Goal: Task Accomplishment & Management: Use online tool/utility

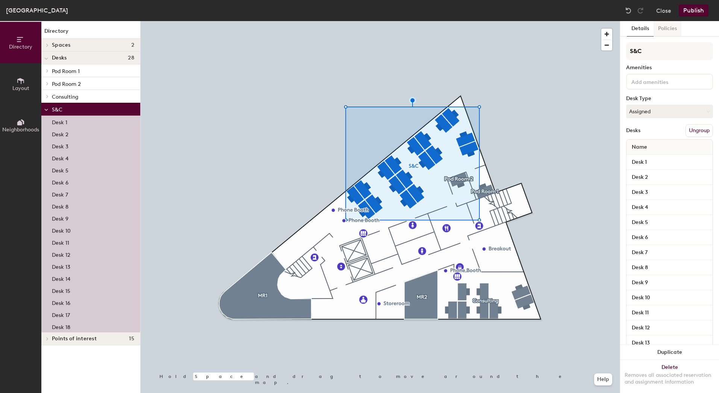
click at [663, 29] on button "Policies" at bounding box center [668, 28] width 28 height 15
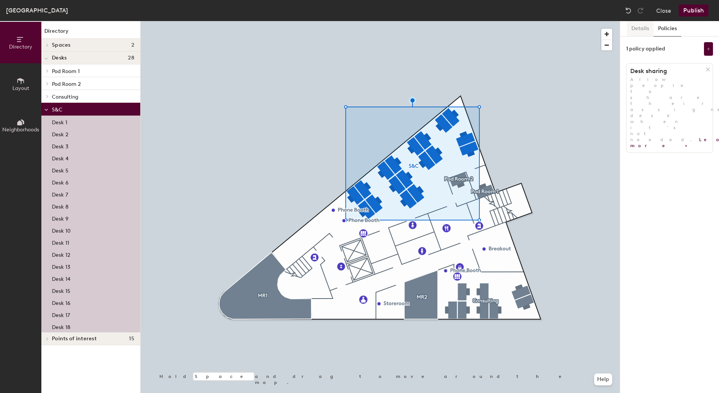
click at [643, 29] on button "Details" at bounding box center [640, 28] width 27 height 15
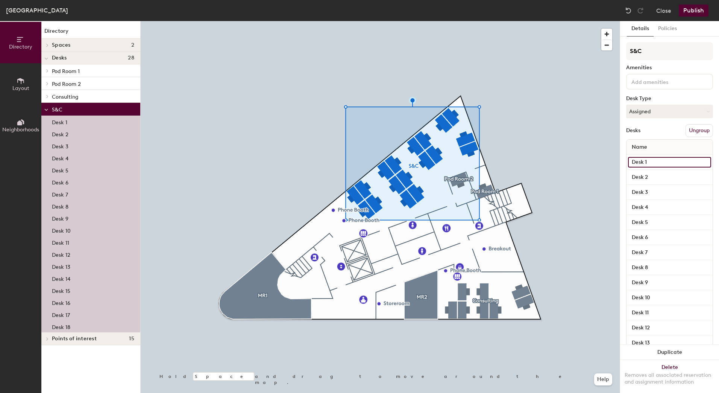
click at [649, 157] on input "Desk 1" at bounding box center [669, 162] width 83 height 11
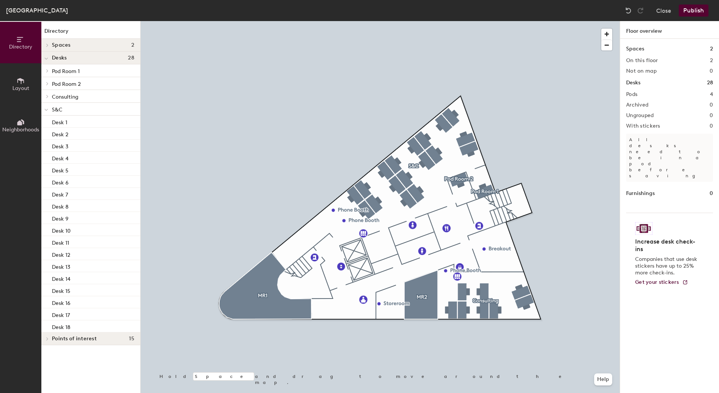
click at [24, 85] on icon at bounding box center [21, 81] width 8 height 8
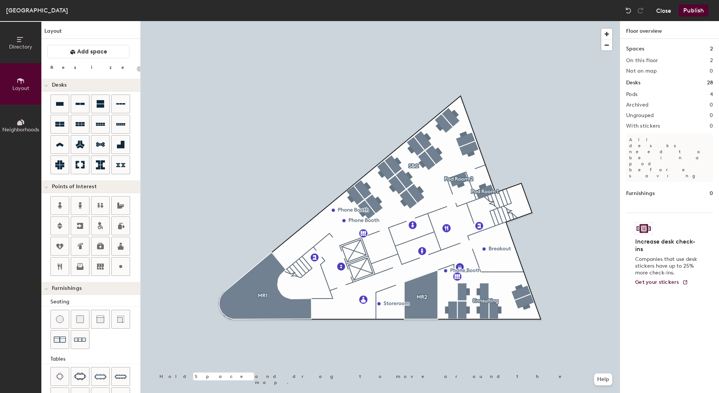
click at [666, 15] on button "Close" at bounding box center [663, 11] width 15 height 12
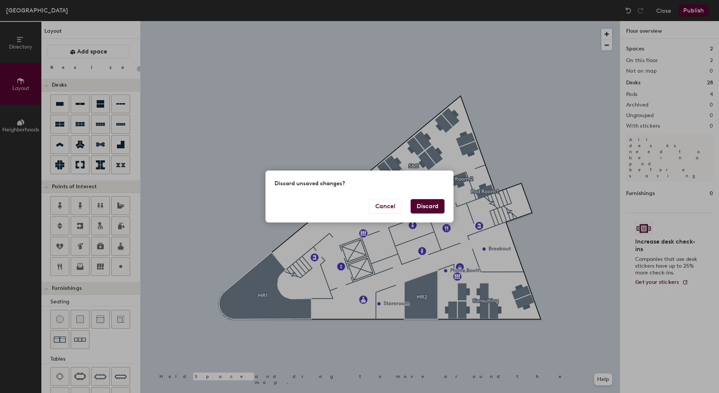
click at [431, 209] on button "Discard" at bounding box center [428, 206] width 34 height 14
type input "20"
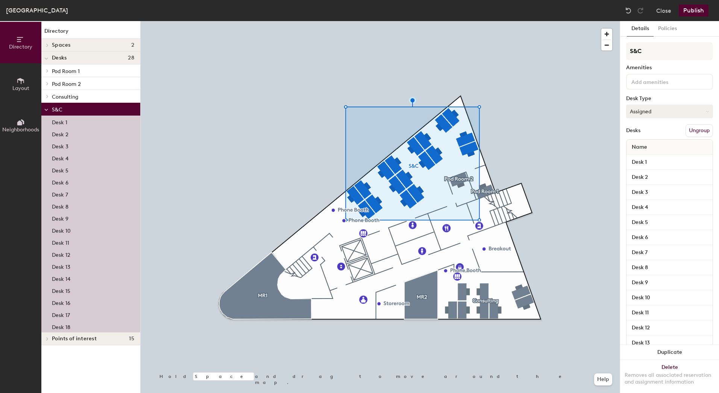
click at [650, 109] on button "Assigned" at bounding box center [669, 112] width 87 height 14
click at [646, 155] on div "Hoteled" at bounding box center [664, 157] width 75 height 11
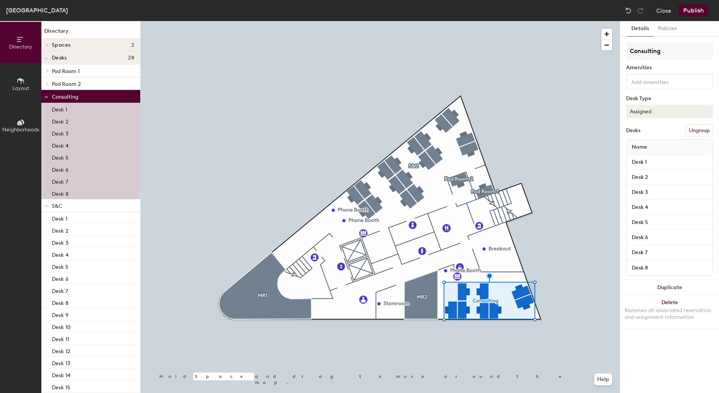
click at [654, 115] on button "Assigned" at bounding box center [669, 112] width 87 height 14
click at [686, 114] on button "Assigned" at bounding box center [669, 112] width 87 height 14
click at [653, 157] on div "Hoteled" at bounding box center [664, 157] width 75 height 11
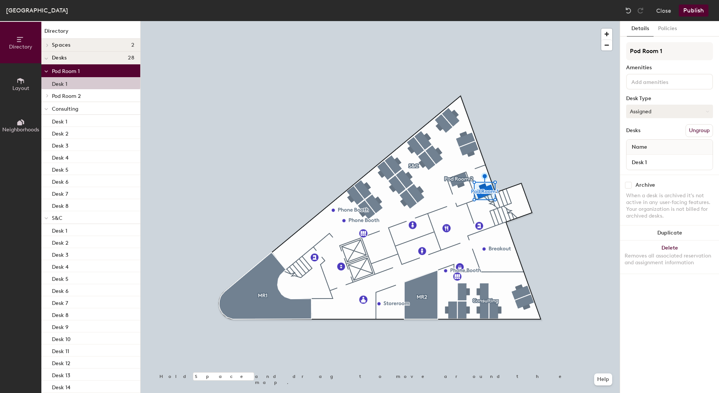
click at [654, 109] on button "Assigned" at bounding box center [669, 112] width 87 height 14
click at [653, 157] on div "Hoteled" at bounding box center [664, 157] width 75 height 11
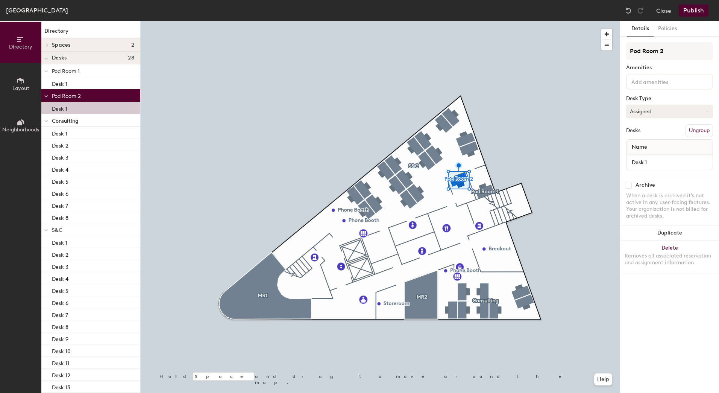
click at [671, 112] on button "Assigned" at bounding box center [669, 112] width 87 height 14
click at [670, 155] on div "Hoteled" at bounding box center [664, 157] width 75 height 11
click at [697, 15] on button "Publish" at bounding box center [694, 11] width 30 height 12
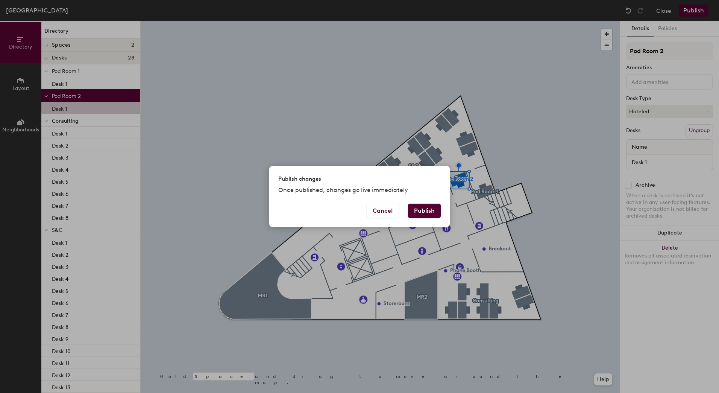
click at [431, 218] on div "Cancel Publish" at bounding box center [359, 214] width 181 height 23
click at [429, 212] on button "Publish" at bounding box center [424, 210] width 33 height 14
